Goal: Navigation & Orientation: Find specific page/section

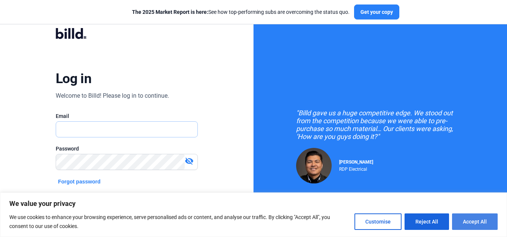
type input "[PERSON_NAME][EMAIL_ADDRESS][DOMAIN_NAME]"
click at [466, 221] on button "Accept All" at bounding box center [475, 221] width 46 height 16
checkbox input "true"
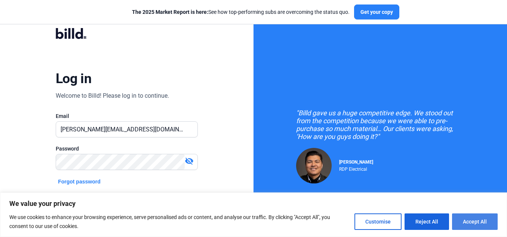
checkbox input "true"
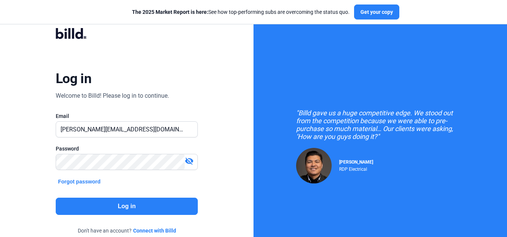
click at [141, 207] on button "Log in" at bounding box center [127, 205] width 142 height 17
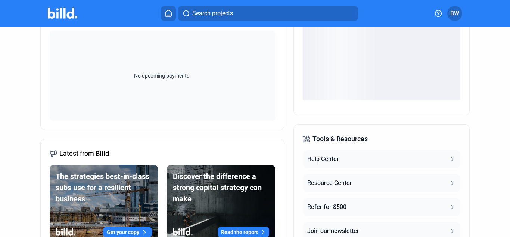
scroll to position [149, 0]
